Goal: Use online tool/utility: Utilize a website feature to perform a specific function

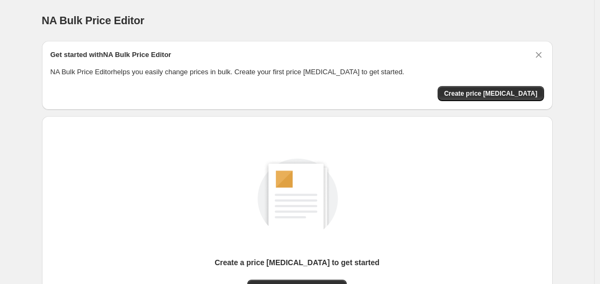
scroll to position [119, 0]
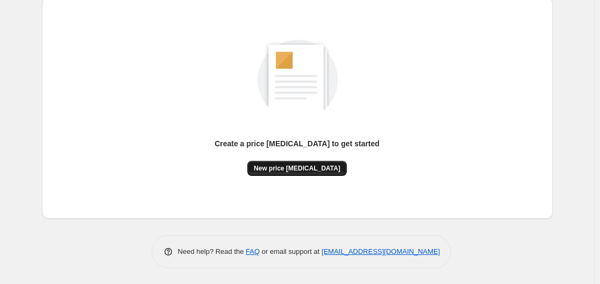
click at [279, 167] on span "New price [MEDICAL_DATA]" at bounding box center [297, 168] width 87 height 9
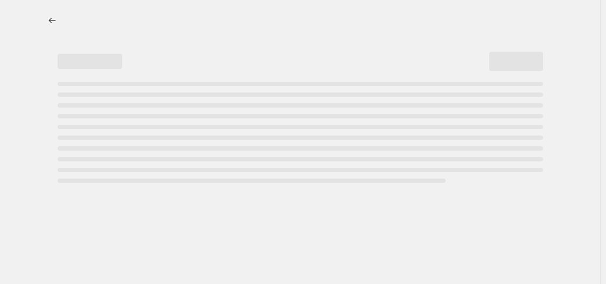
select select "percentage"
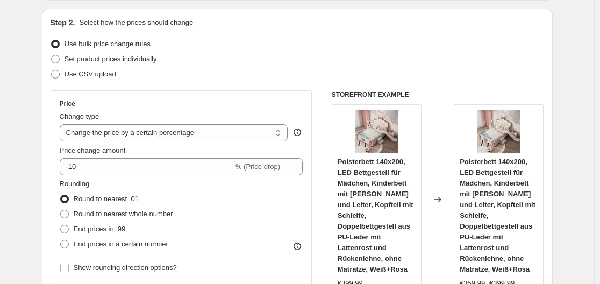
scroll to position [161, 0]
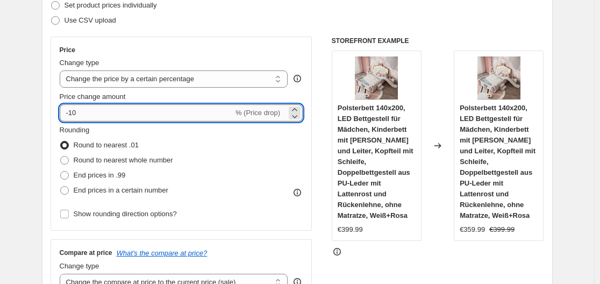
drag, startPoint x: 73, startPoint y: 111, endPoint x: 91, endPoint y: 118, distance: 19.6
click at [91, 118] on input "-10" at bounding box center [147, 112] width 174 height 17
click at [81, 111] on input "-30" at bounding box center [147, 112] width 174 height 17
drag, startPoint x: 76, startPoint y: 111, endPoint x: 88, endPoint y: 110, distance: 11.9
click at [88, 110] on input "-30" at bounding box center [147, 112] width 174 height 17
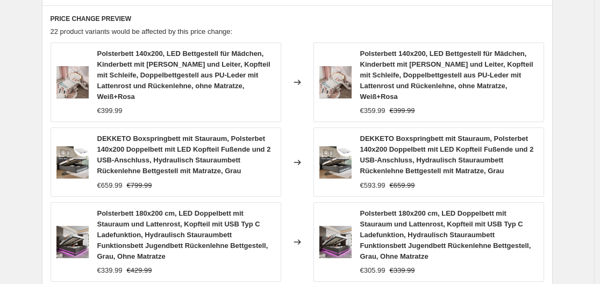
scroll to position [949, 0]
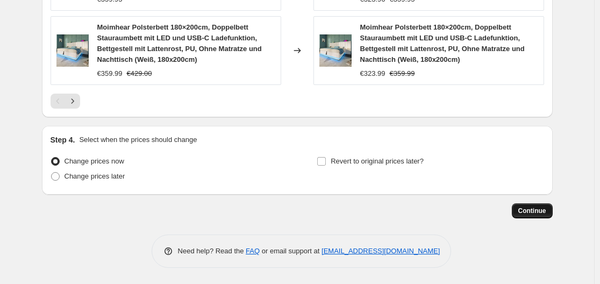
type input "-35"
click at [528, 205] on button "Continue" at bounding box center [532, 210] width 41 height 15
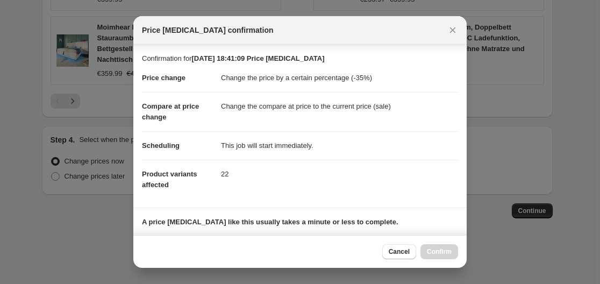
scroll to position [169, 0]
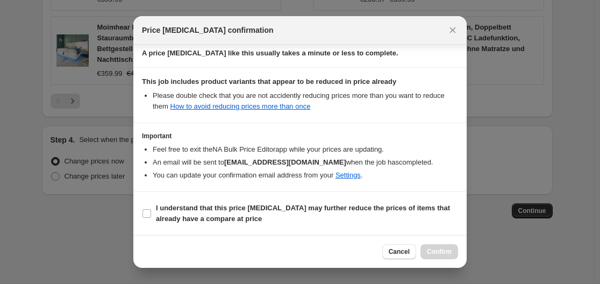
click at [136, 209] on section "I understand that this price [MEDICAL_DATA] may further reduce the prices of it…" at bounding box center [300, 213] width 334 height 43
click at [154, 220] on label "I understand that this price [MEDICAL_DATA] may further reduce the prices of it…" at bounding box center [300, 214] width 316 height 26
click at [151, 218] on input "I understand that this price [MEDICAL_DATA] may further reduce the prices of it…" at bounding box center [147, 213] width 9 height 9
checkbox input "true"
drag, startPoint x: 452, startPoint y: 251, endPoint x: 465, endPoint y: 237, distance: 19.4
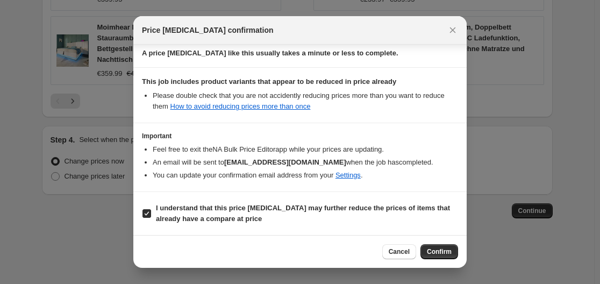
click at [452, 249] on button "Confirm" at bounding box center [440, 251] width 38 height 15
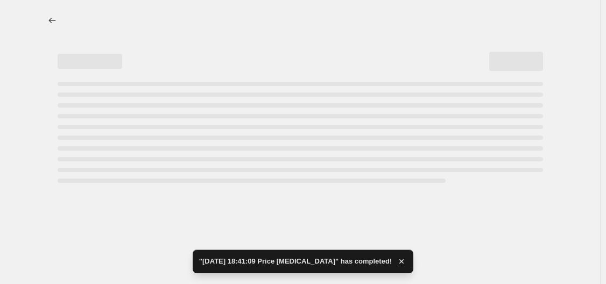
select select "percentage"
